Goal: Transaction & Acquisition: Download file/media

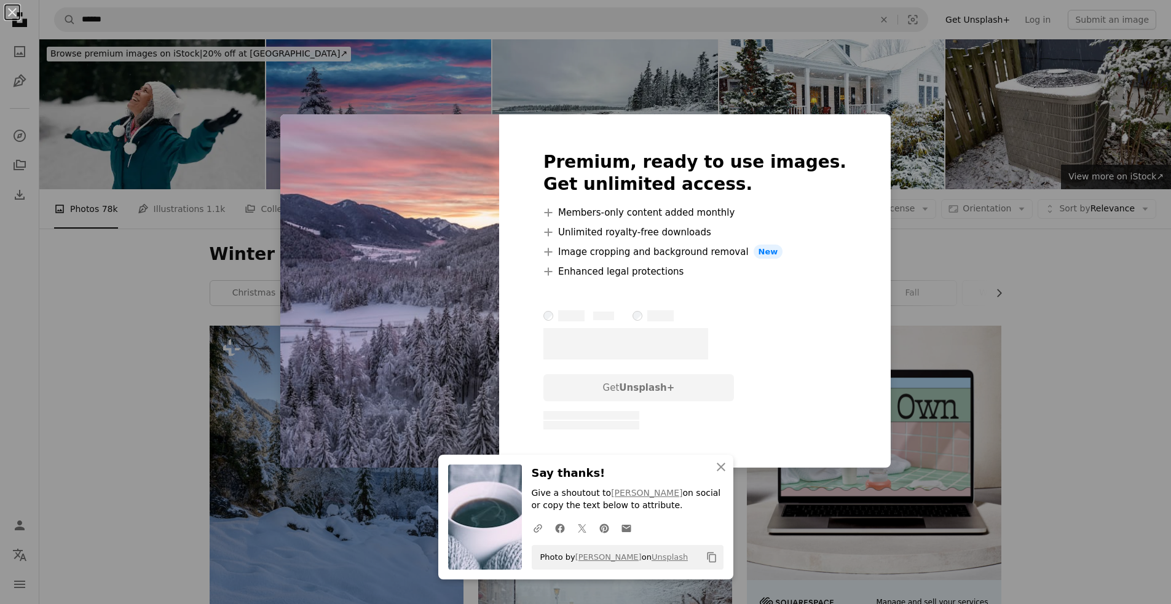
scroll to position [1883, 0]
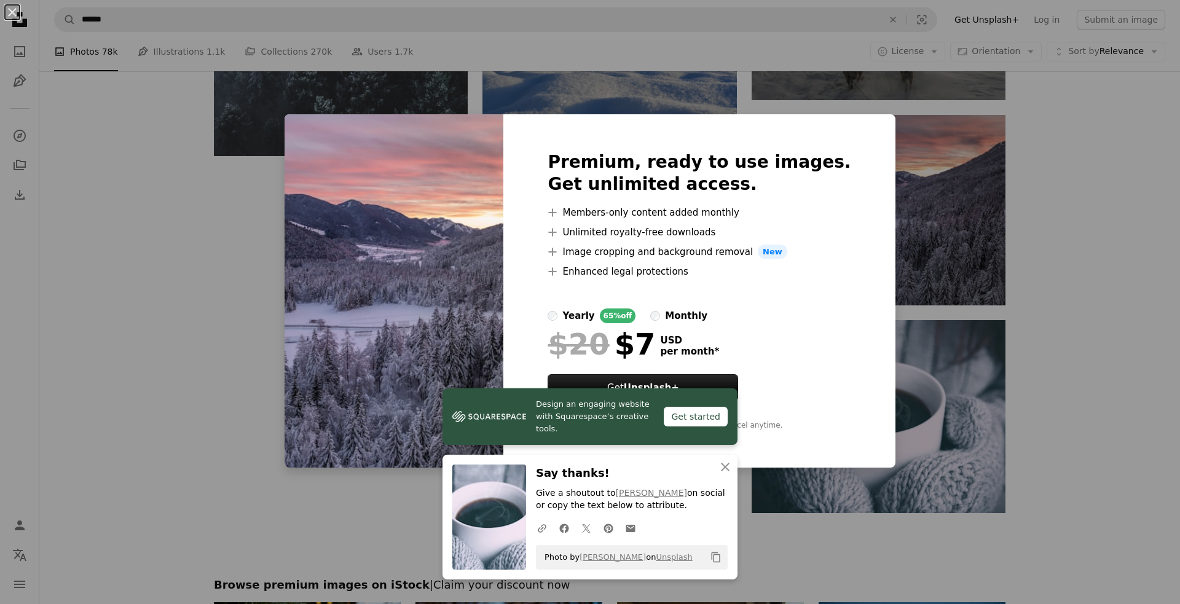
click at [809, 512] on div "An X shape Design an engaging website with Squarespace’s creative tools. Get st…" at bounding box center [590, 302] width 1180 height 604
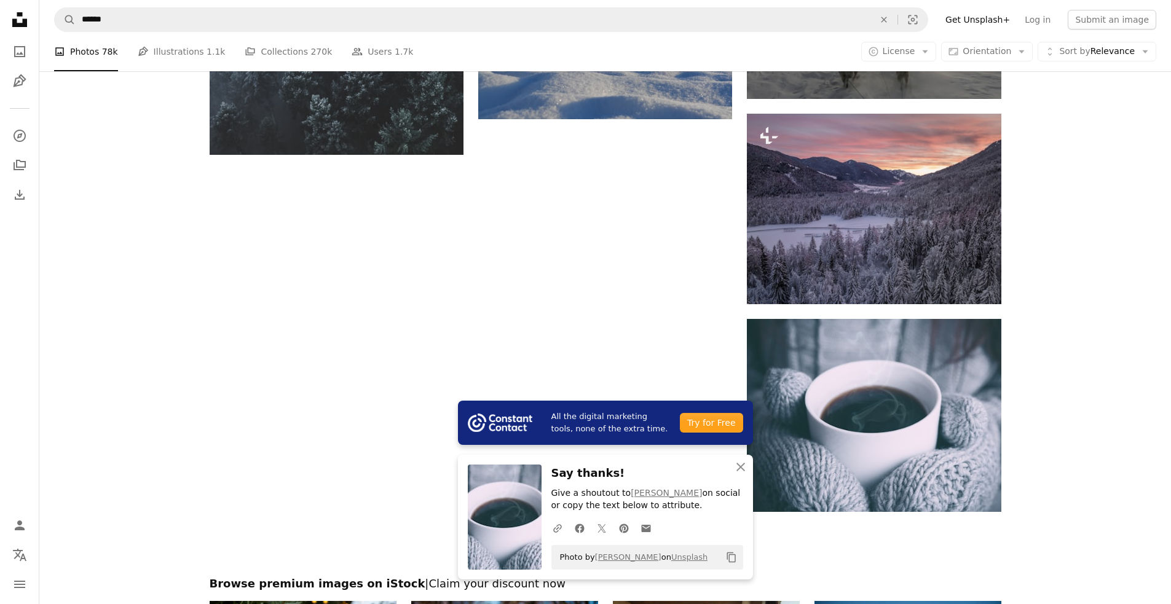
drag, startPoint x: 897, startPoint y: 529, endPoint x: 897, endPoint y: 522, distance: 6.8
click at [897, 528] on div at bounding box center [604, 544] width 1131 height 65
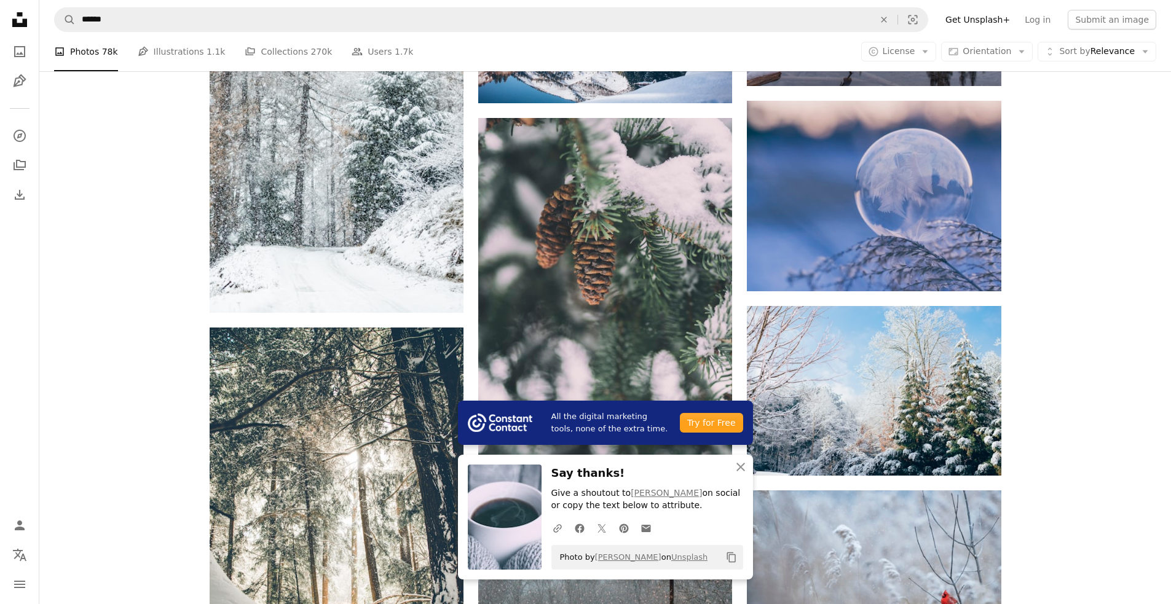
scroll to position [847, 0]
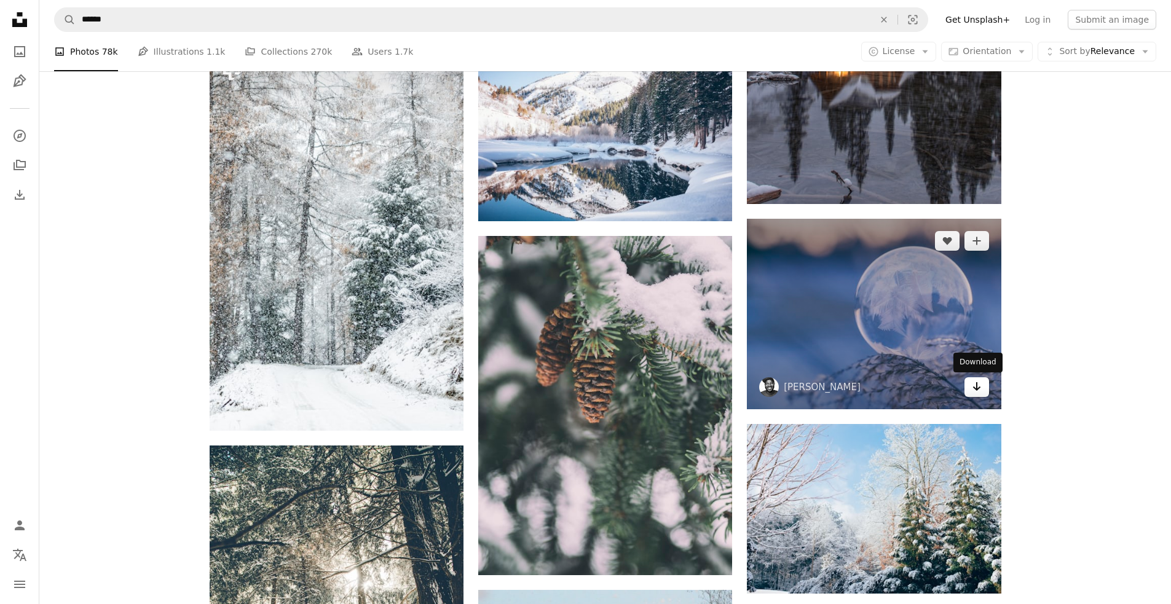
click at [980, 388] on icon "Arrow pointing down" at bounding box center [977, 386] width 10 height 15
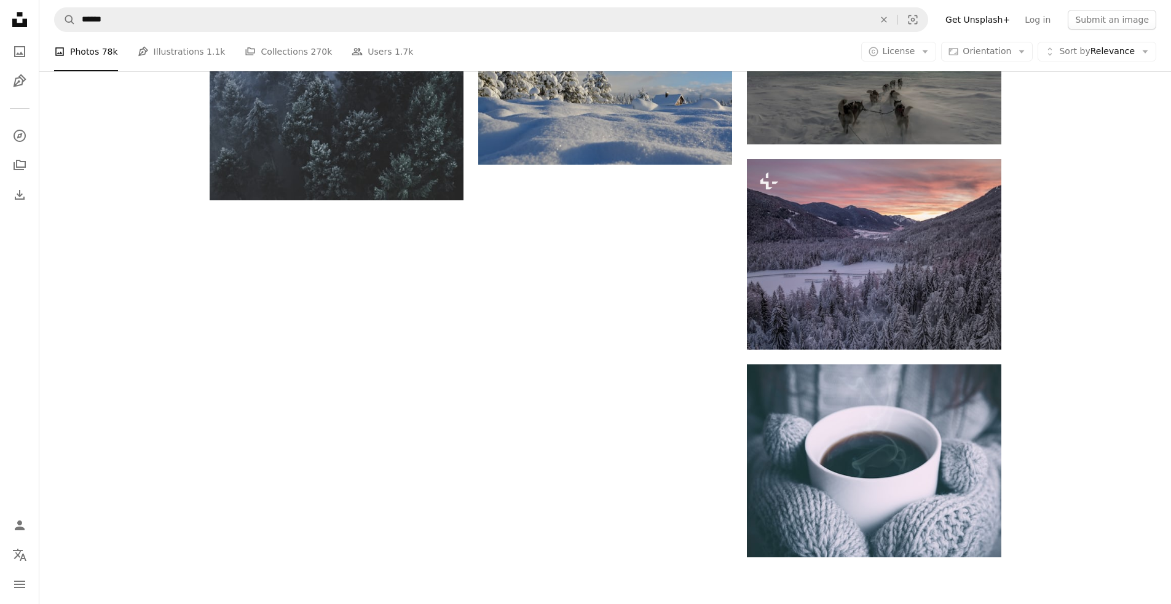
scroll to position [1858, 0]
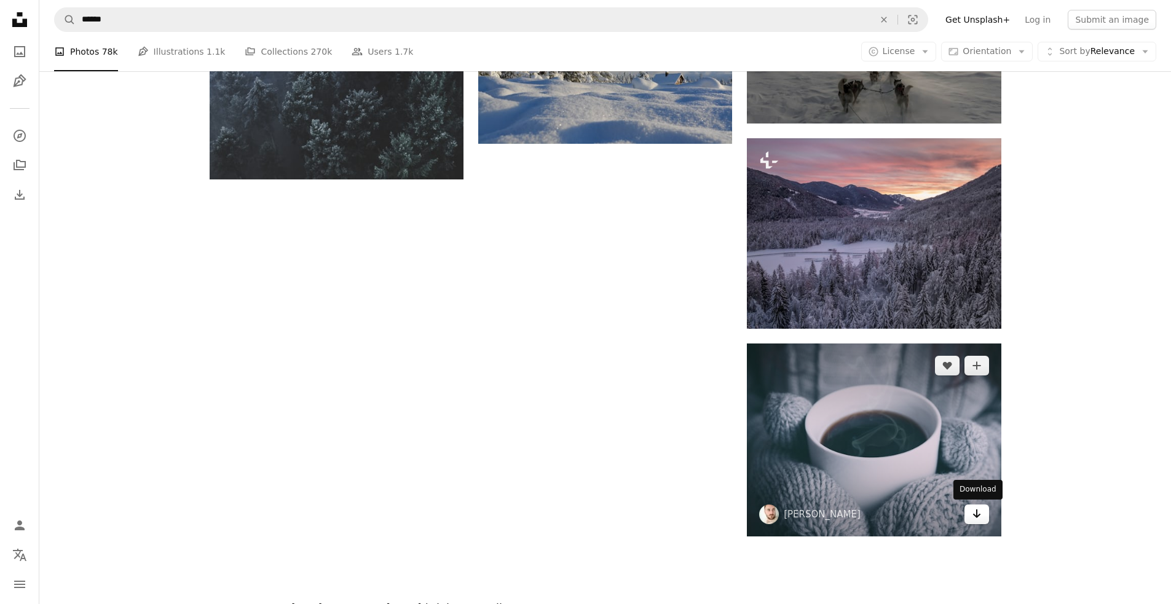
click at [973, 515] on icon "Arrow pointing down" at bounding box center [977, 513] width 10 height 15
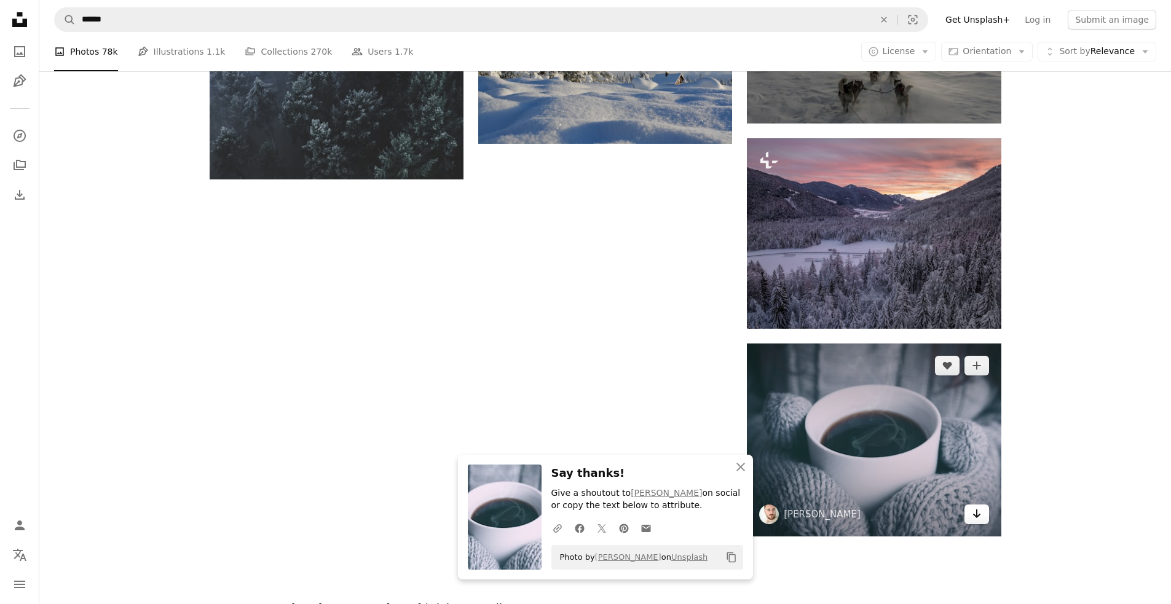
click at [973, 515] on icon "Arrow pointing down" at bounding box center [977, 513] width 10 height 15
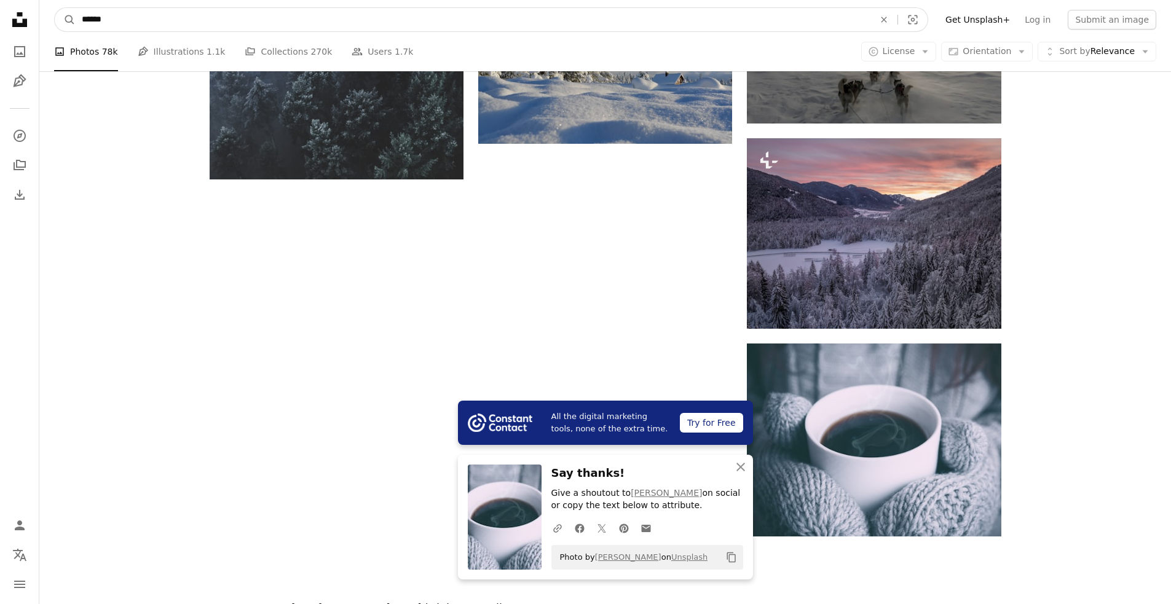
drag, startPoint x: 111, startPoint y: 18, endPoint x: 80, endPoint y: 18, distance: 30.1
click at [80, 18] on input "******" at bounding box center [473, 19] width 795 height 23
type input "**********"
click button "A magnifying glass" at bounding box center [65, 19] width 21 height 23
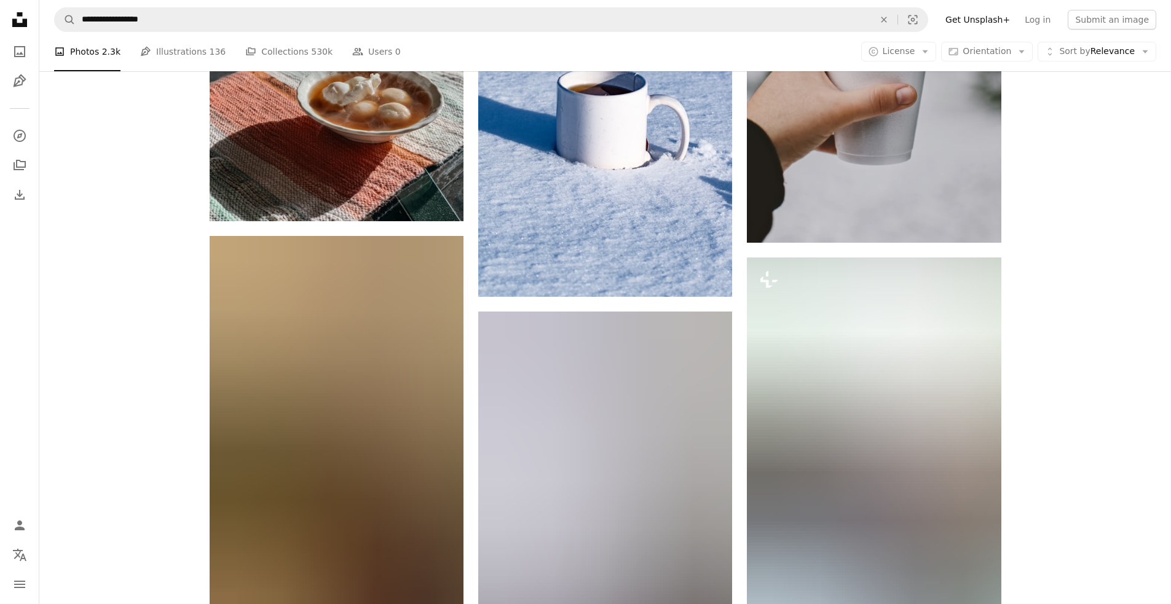
scroll to position [1848, 0]
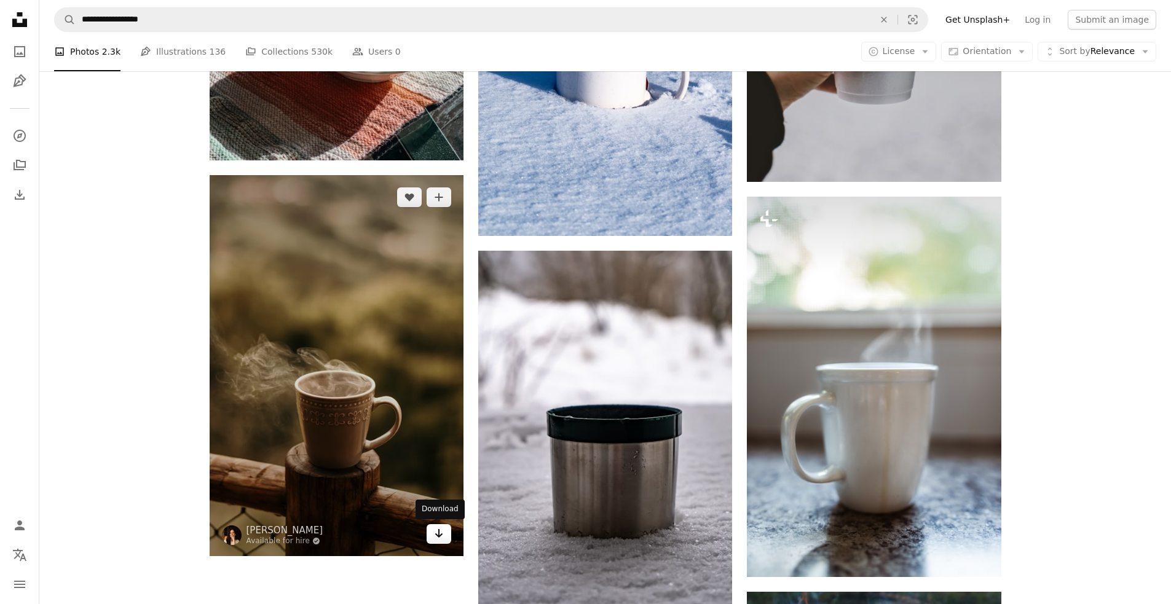
click at [436, 542] on link "Arrow pointing down" at bounding box center [438, 534] width 25 height 20
